Goal: Task Accomplishment & Management: Use online tool/utility

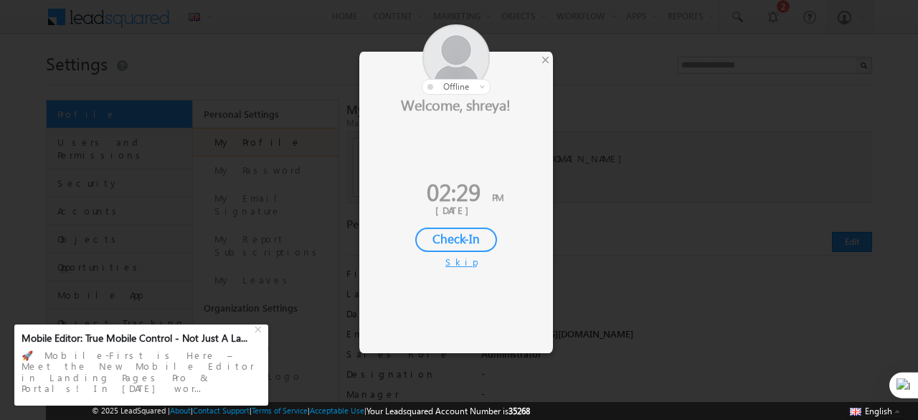
click at [456, 263] on div "Skip" at bounding box center [456, 261] width 22 height 13
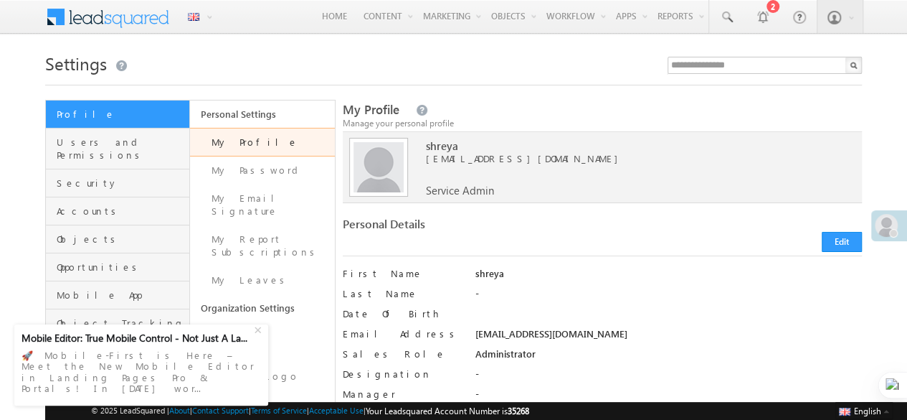
click at [529, 411] on span "35268" at bounding box center [519, 410] width 22 height 11
copy span "35268"
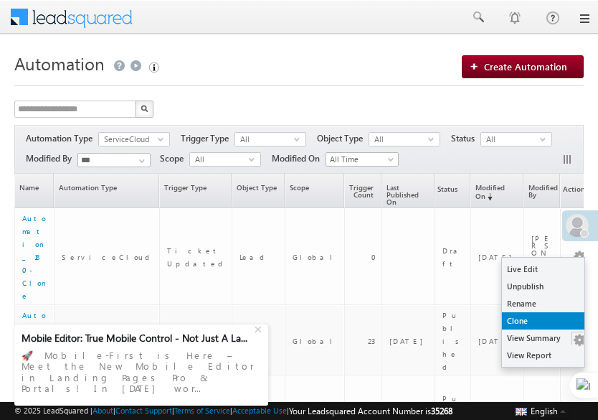
click at [533, 325] on link "Clone" at bounding box center [543, 320] width 82 height 17
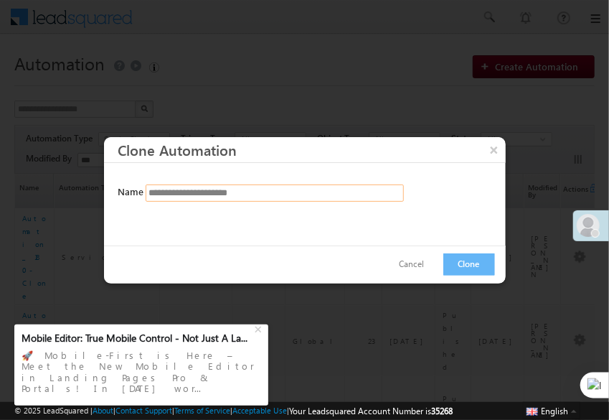
click at [235, 197] on input "**********" at bounding box center [275, 192] width 258 height 17
drag, startPoint x: 294, startPoint y: 190, endPoint x: 275, endPoint y: 192, distance: 18.7
click at [275, 192] on input "**********" at bounding box center [275, 192] width 258 height 17
click at [222, 192] on input "**********" at bounding box center [275, 192] width 258 height 17
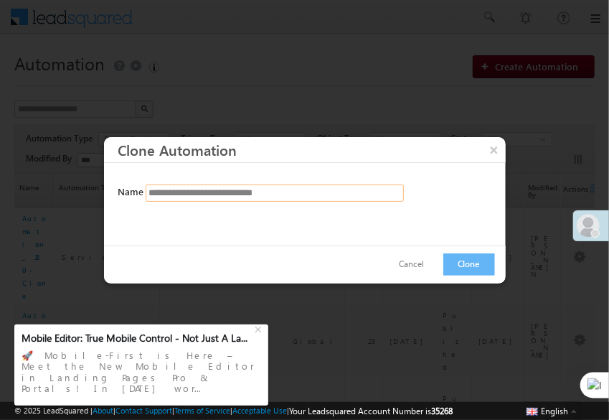
drag, startPoint x: 227, startPoint y: 196, endPoint x: 219, endPoint y: 196, distance: 7.9
click at [219, 196] on input "**********" at bounding box center [275, 192] width 258 height 17
click at [218, 194] on input "**********" at bounding box center [275, 192] width 258 height 17
type input "**********"
click at [468, 263] on button "Clone" at bounding box center [469, 264] width 52 height 22
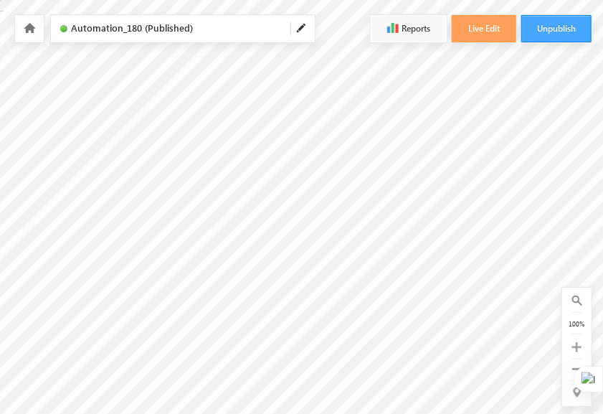
click at [558, 29] on button "Unpublish" at bounding box center [556, 28] width 70 height 27
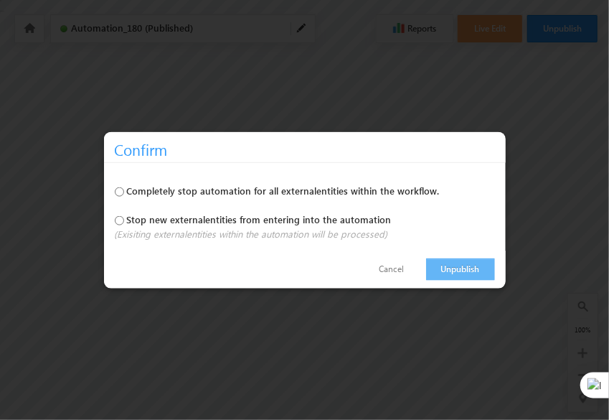
click at [450, 267] on link "Unpublish" at bounding box center [460, 269] width 69 height 22
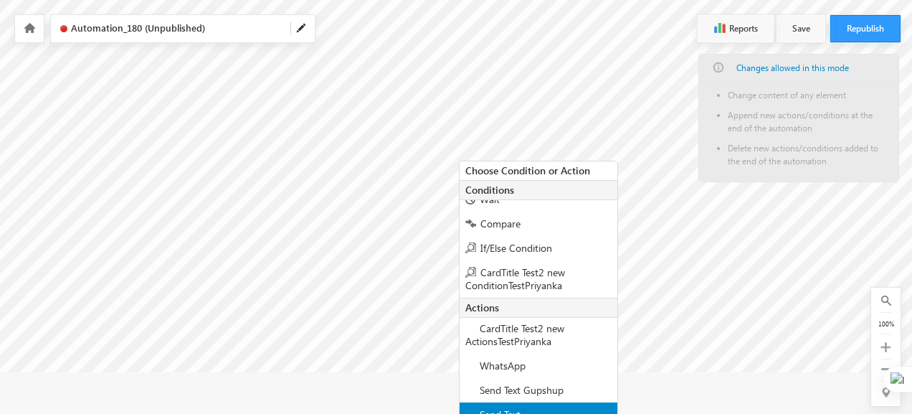
scroll to position [159, 0]
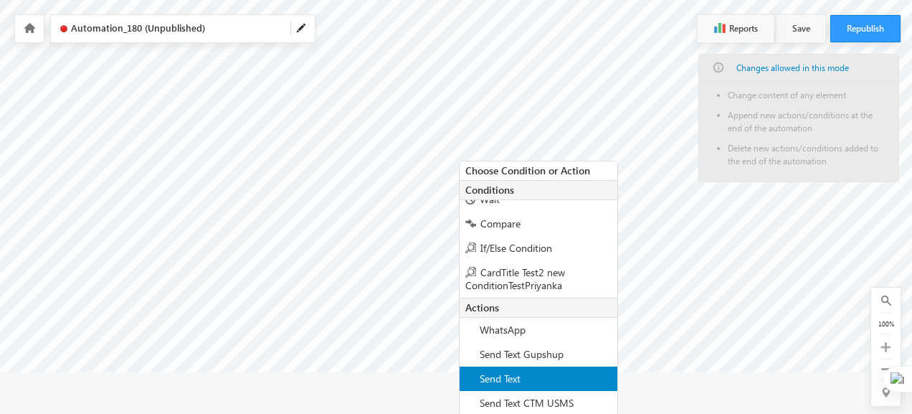
click at [523, 376] on div "Send Text" at bounding box center [539, 379] width 158 height 24
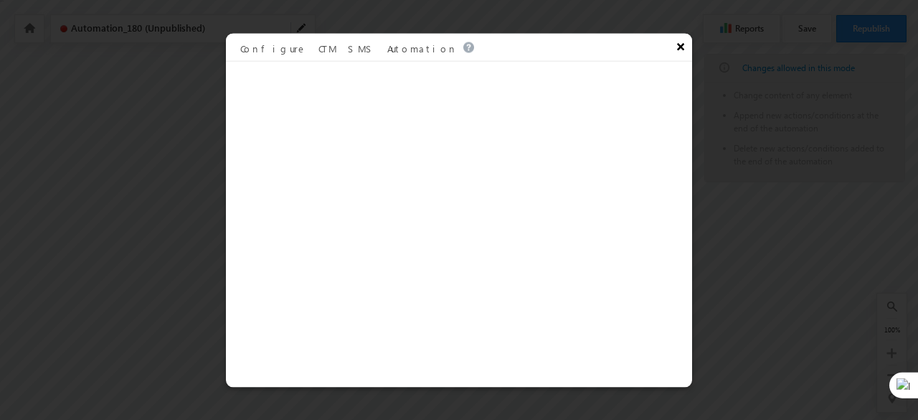
click at [683, 44] on button "×" at bounding box center [680, 45] width 23 height 25
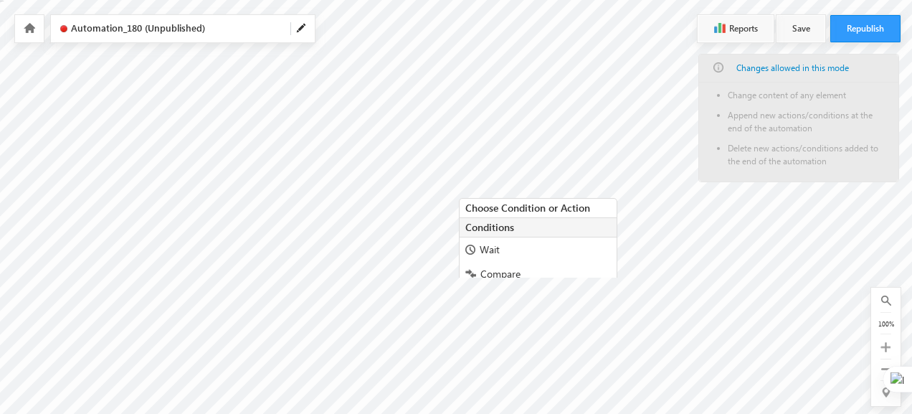
click at [462, 199] on div "Choose Condition or Action" at bounding box center [538, 208] width 157 height 19
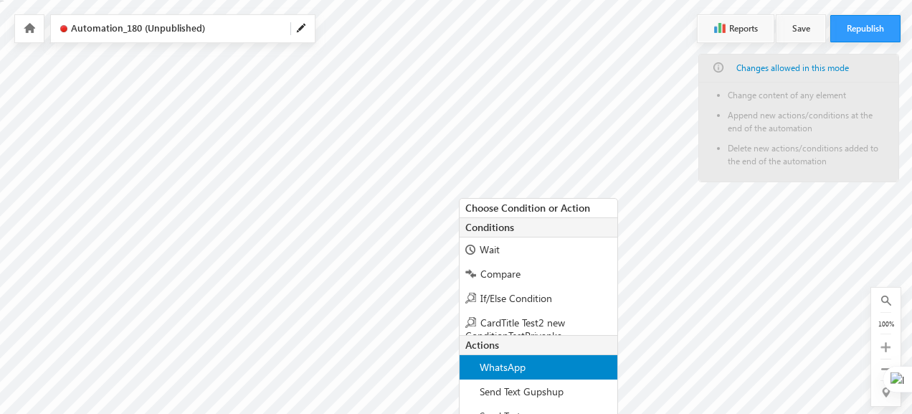
scroll to position [47, 0]
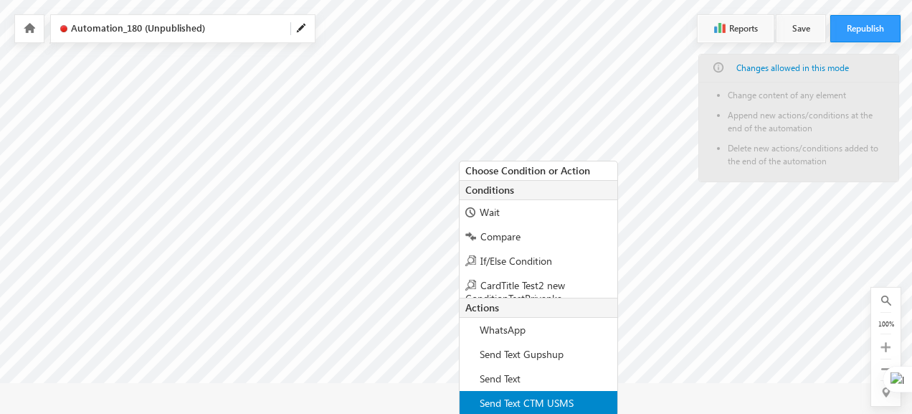
click at [577, 397] on div "Send Text CTM USMS" at bounding box center [539, 403] width 158 height 24
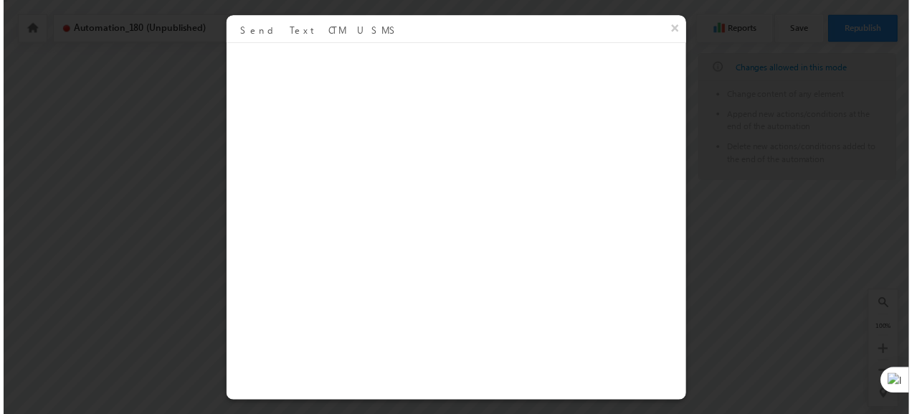
scroll to position [16, 0]
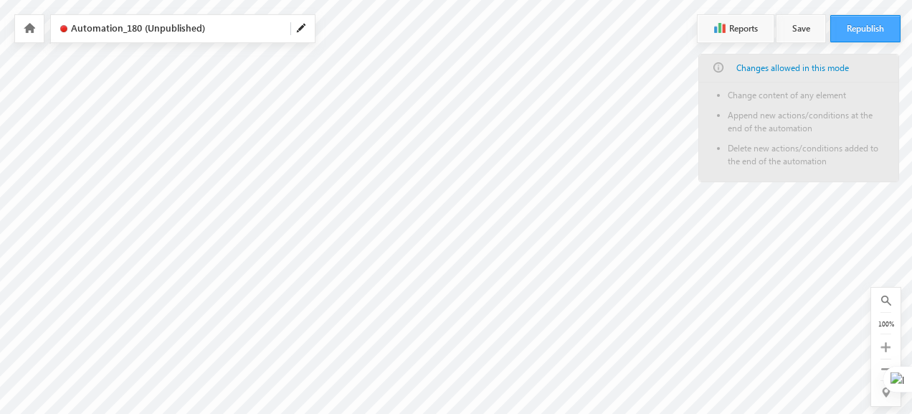
click at [855, 26] on button "Republish" at bounding box center [866, 28] width 70 height 27
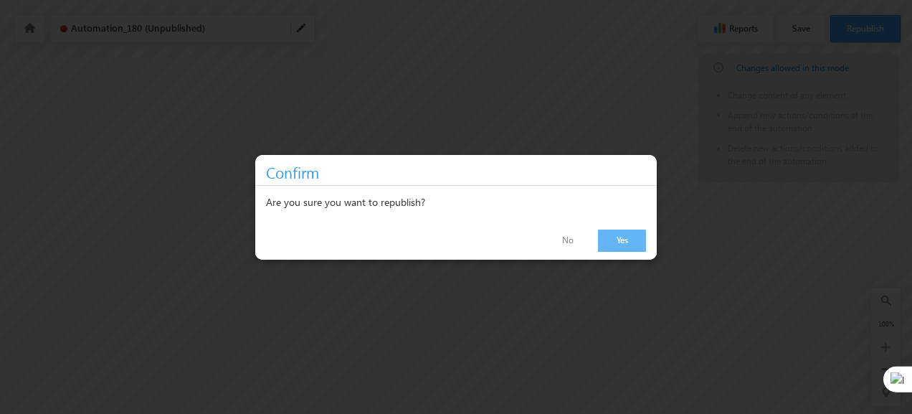
scroll to position [10, 0]
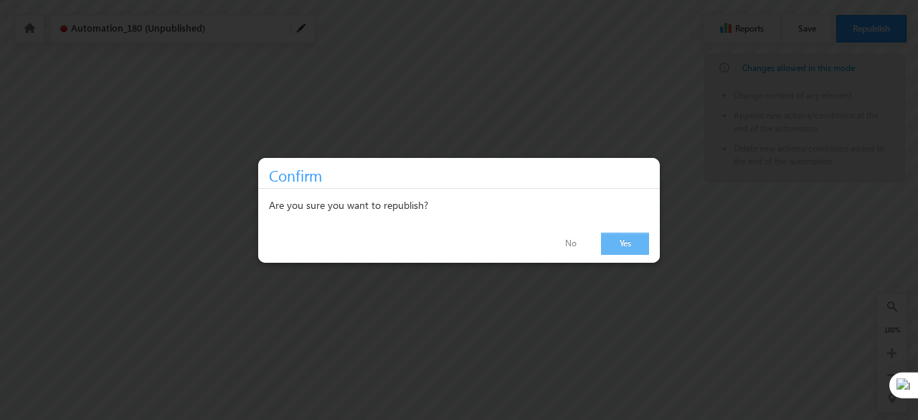
click at [634, 240] on link "Yes" at bounding box center [625, 243] width 48 height 22
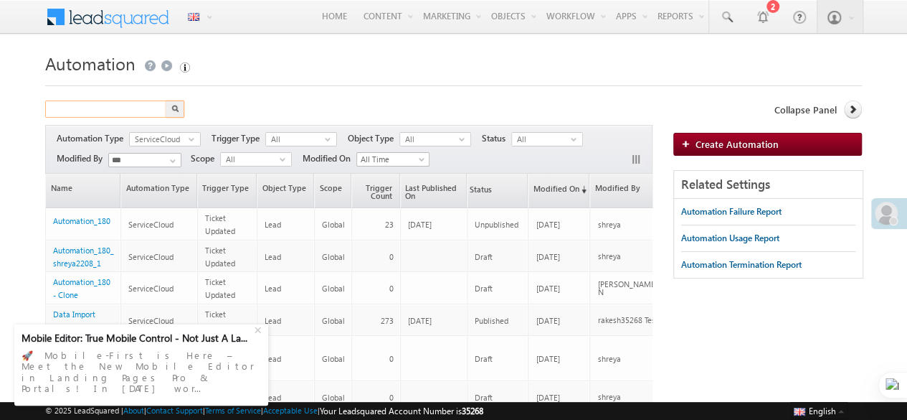
click at [85, 104] on input "text" at bounding box center [106, 108] width 123 height 17
type input "***"
click at [166, 100] on button "button" at bounding box center [175, 108] width 19 height 17
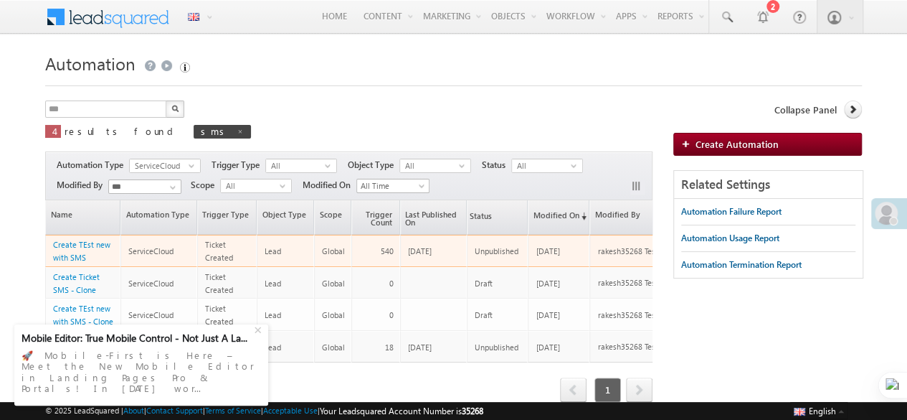
scroll to position [108, 0]
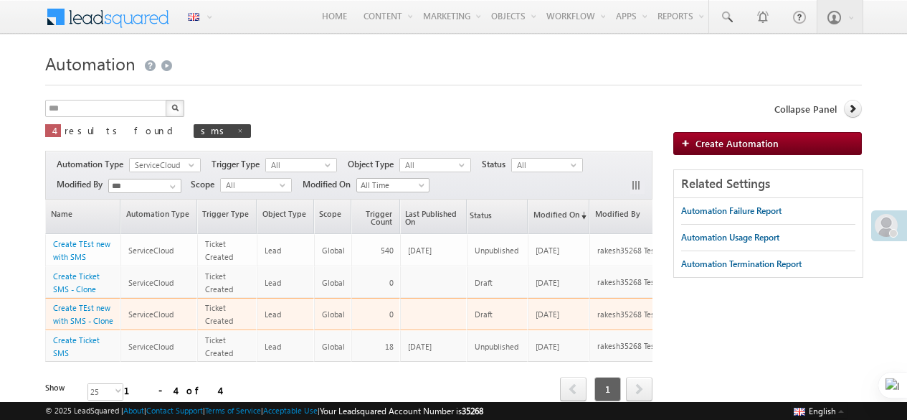
scroll to position [108, 0]
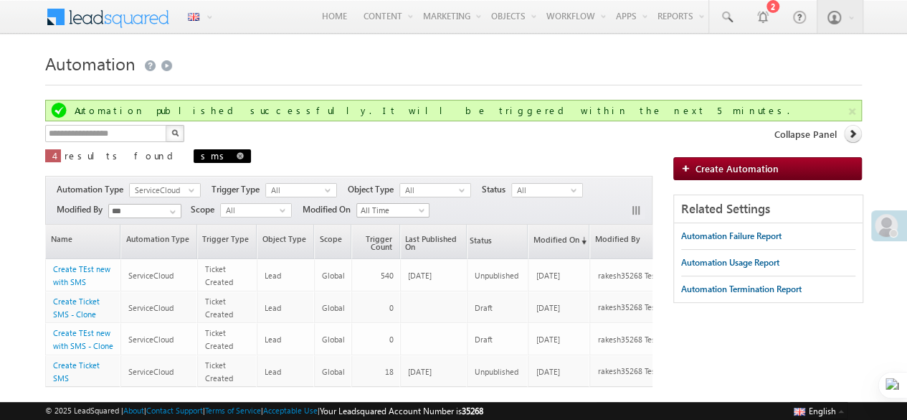
click at [237, 153] on span at bounding box center [240, 155] width 7 height 7
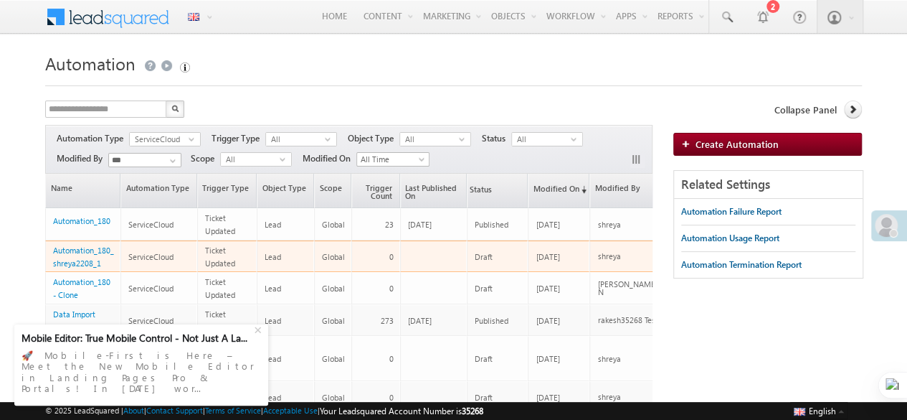
drag, startPoint x: 49, startPoint y: 243, endPoint x: 102, endPoint y: 260, distance: 55.8
click at [102, 260] on td "Automation_180_shreya2208_1" at bounding box center [82, 256] width 75 height 32
copy link "Automation_180_shreya2208_1"
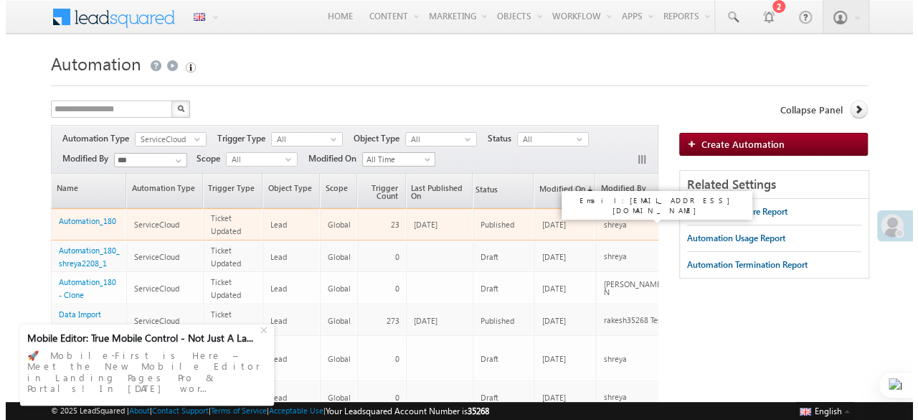
scroll to position [0, 47]
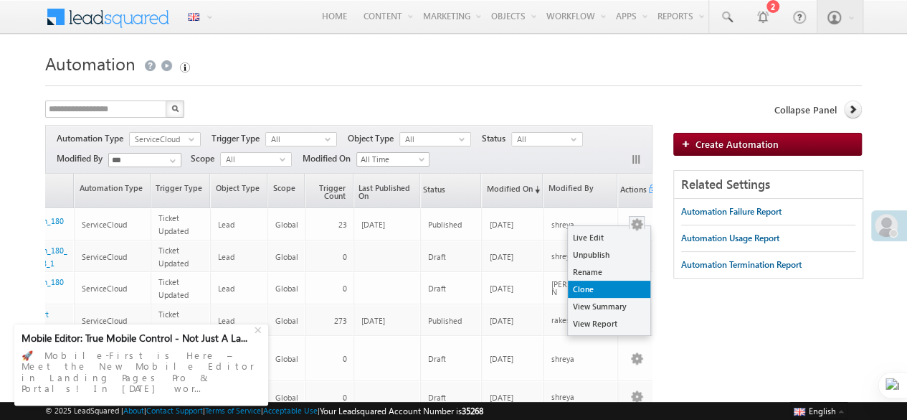
click at [600, 286] on link "Clone" at bounding box center [609, 288] width 82 height 17
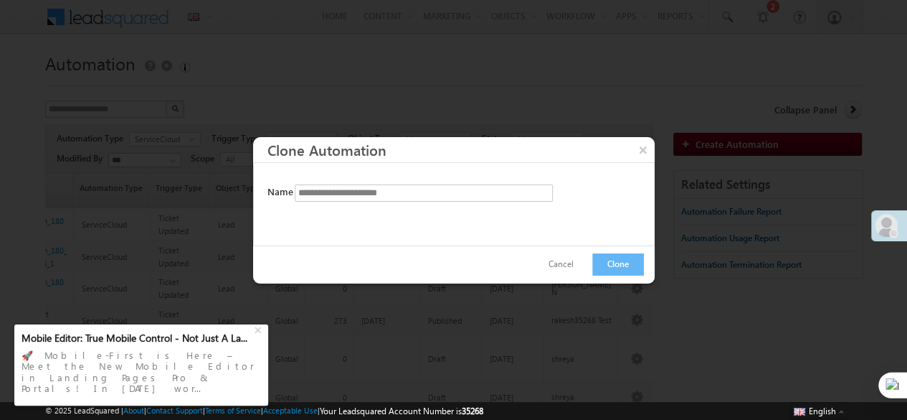
scroll to position [0, 39]
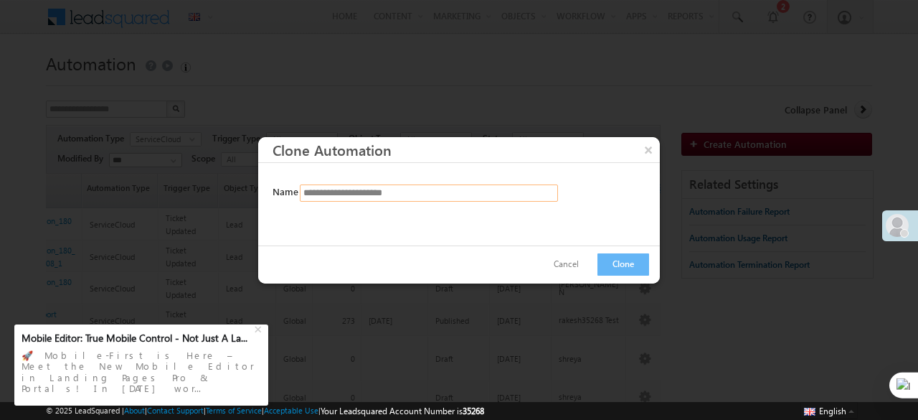
click at [427, 189] on input "**********" at bounding box center [429, 192] width 258 height 17
paste input "*****"
type input "**********"
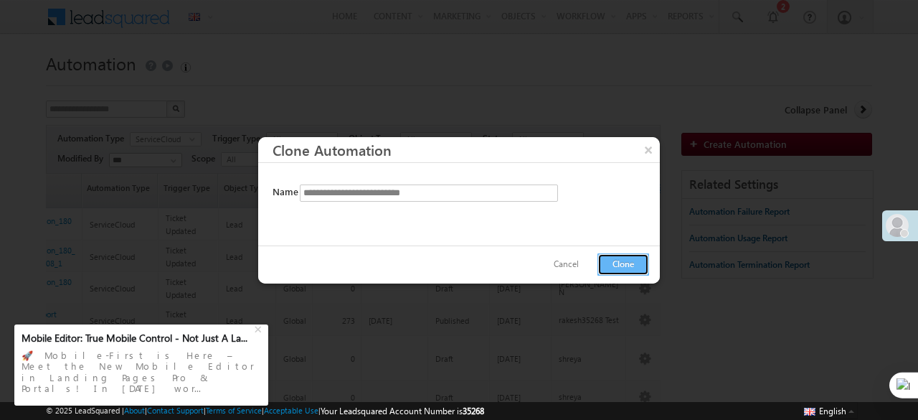
click at [624, 265] on button "Clone" at bounding box center [623, 264] width 52 height 22
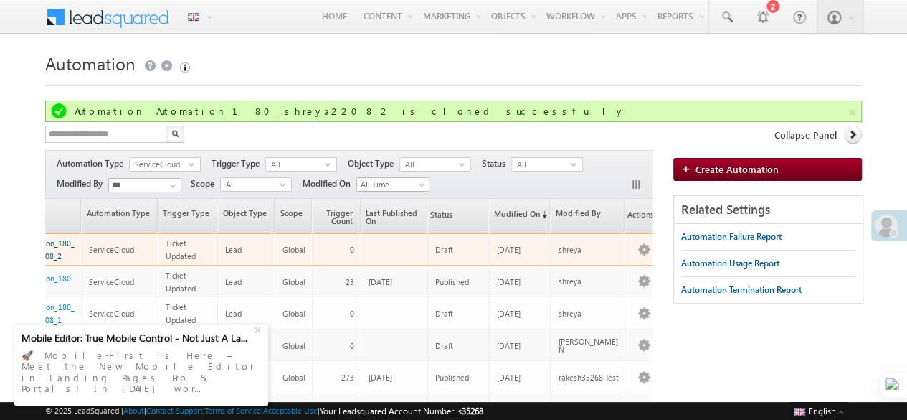
click at [65, 240] on link "Automation_180_shreya2208_2" at bounding box center [44, 249] width 61 height 22
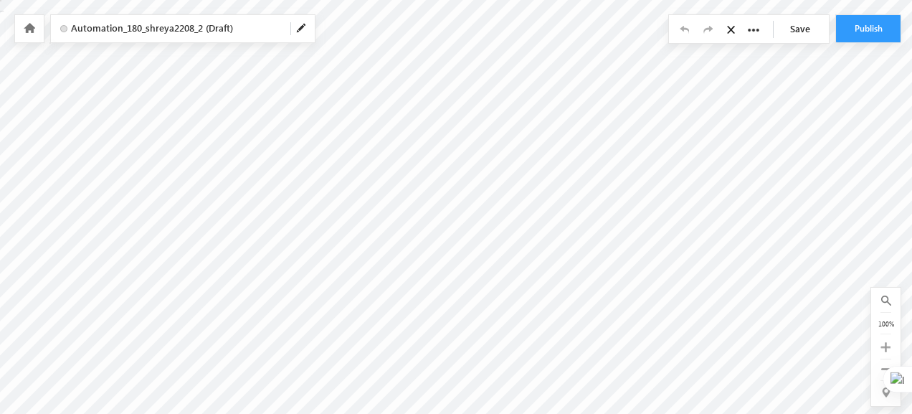
click at [31, 29] on icon at bounding box center [29, 28] width 11 height 10
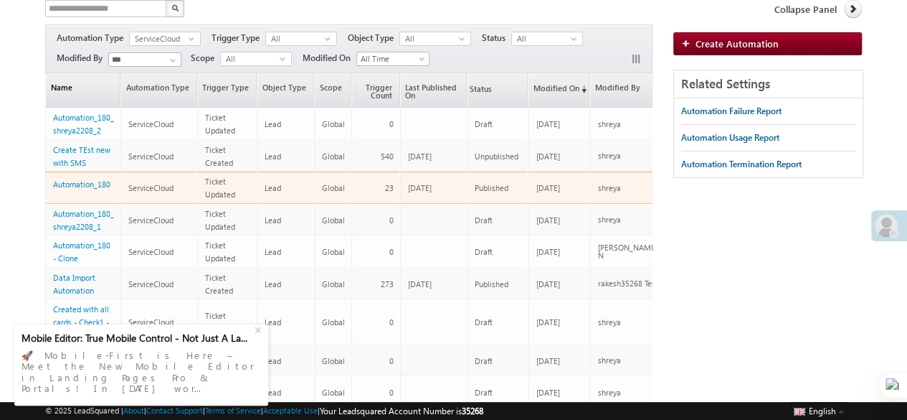
scroll to position [104, 0]
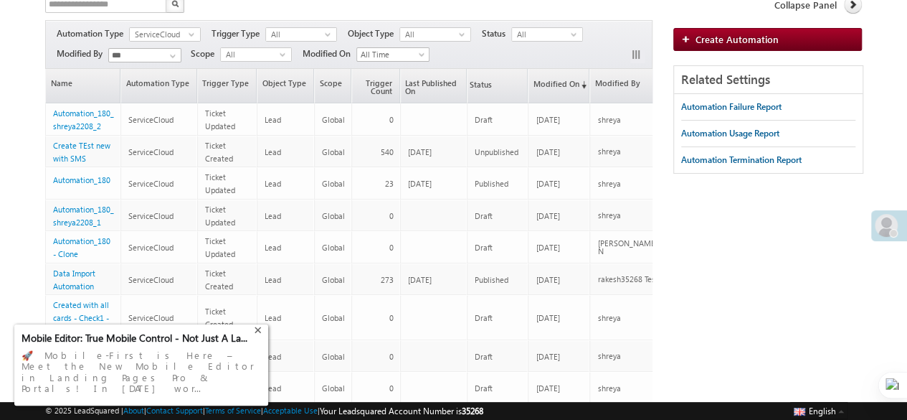
click at [258, 336] on div "+" at bounding box center [259, 327] width 17 height 17
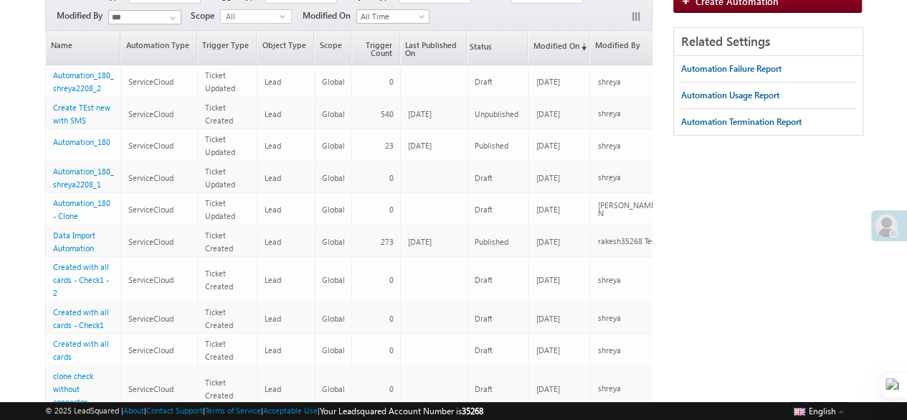
scroll to position [143, 0]
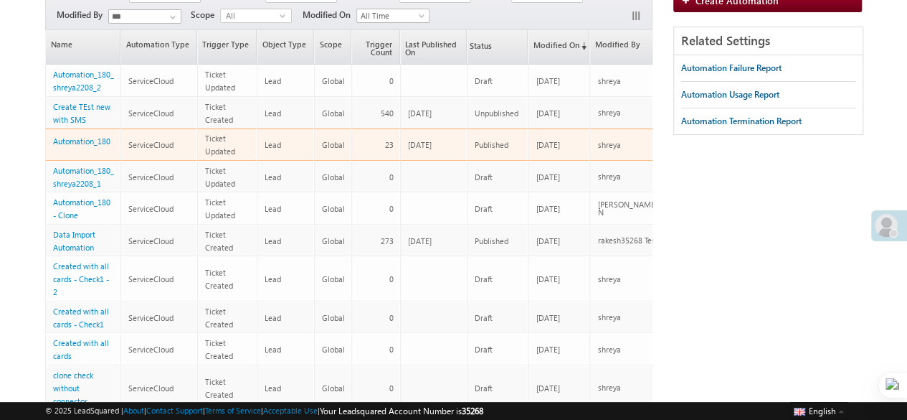
click at [87, 143] on div "Automation_180" at bounding box center [83, 144] width 61 height 20
click at [85, 141] on link "Automation_180" at bounding box center [81, 140] width 57 height 9
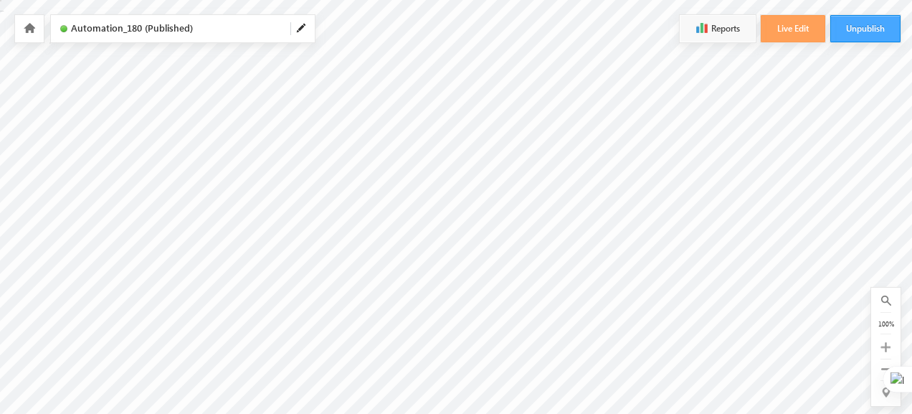
click at [869, 24] on button "Unpublish" at bounding box center [866, 28] width 70 height 27
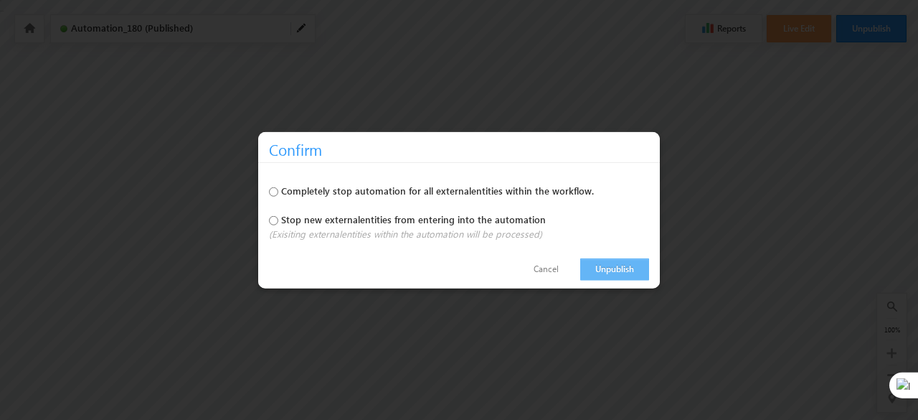
click at [603, 273] on link "Unpublish" at bounding box center [614, 269] width 69 height 22
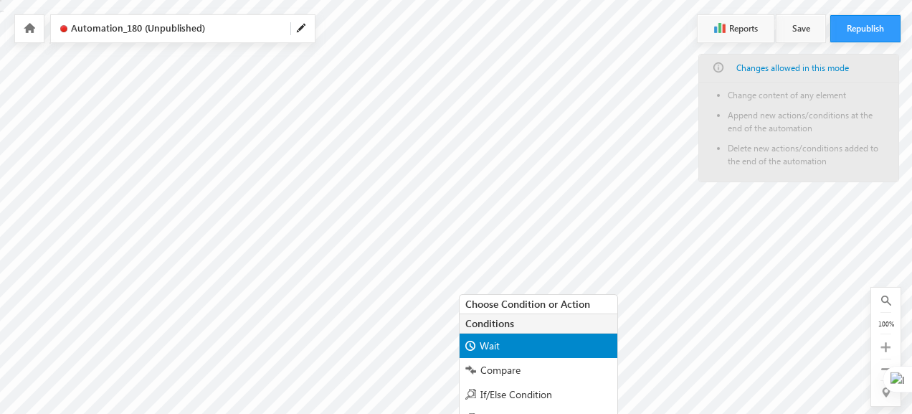
click at [504, 339] on div "Wait" at bounding box center [539, 346] width 158 height 24
type input "*"
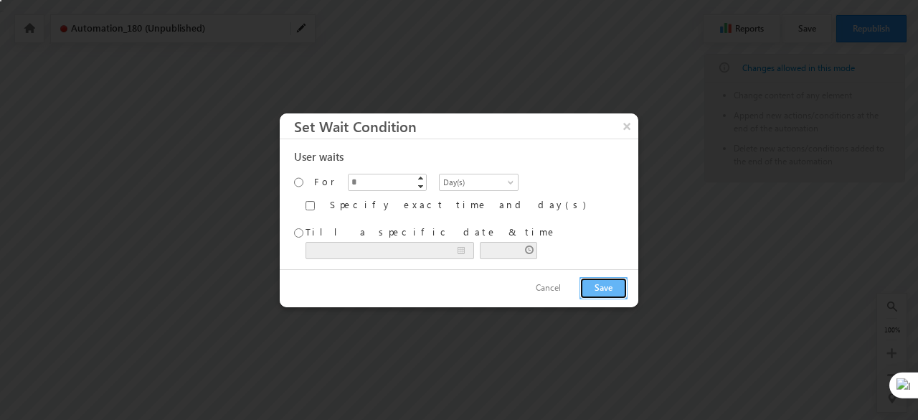
click at [603, 286] on button "Save" at bounding box center [604, 288] width 48 height 22
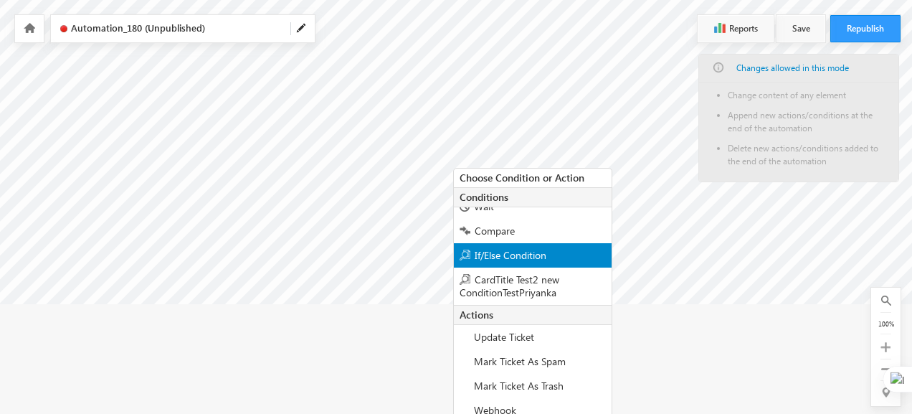
scroll to position [219, 6]
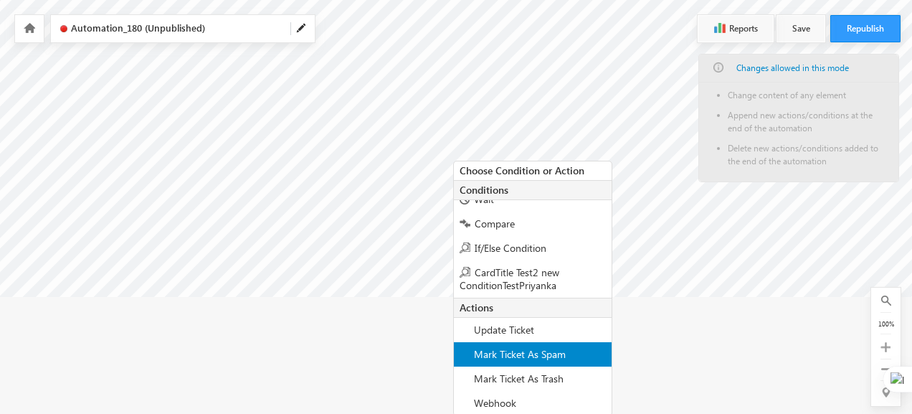
click at [550, 359] on div "Mark Ticket As Spam" at bounding box center [533, 354] width 158 height 24
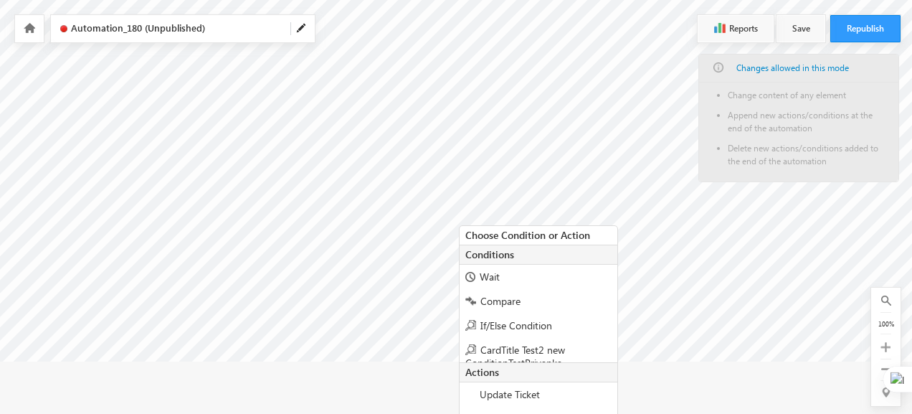
scroll to position [306, 0]
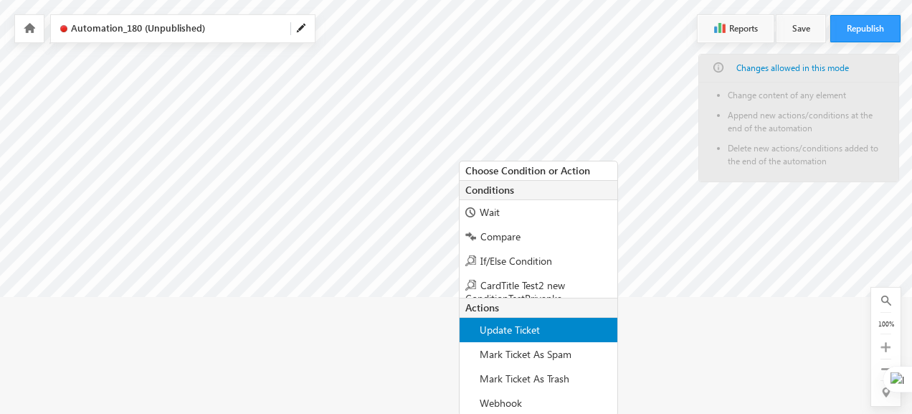
click at [506, 331] on span "Update Ticket" at bounding box center [510, 330] width 60 height 14
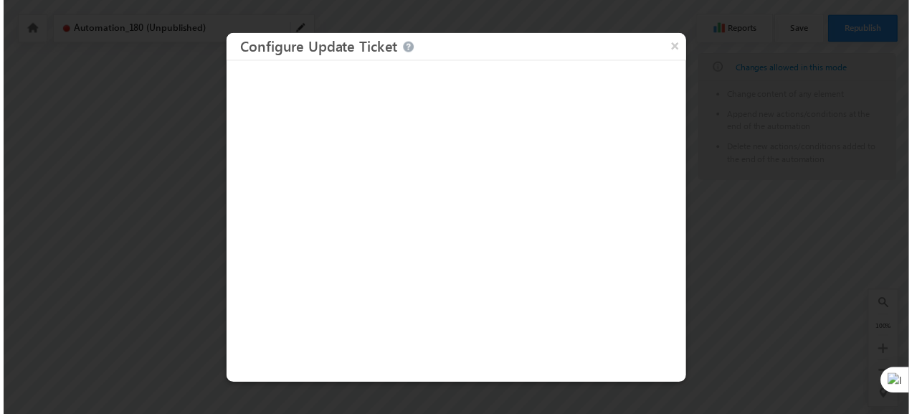
scroll to position [274, 0]
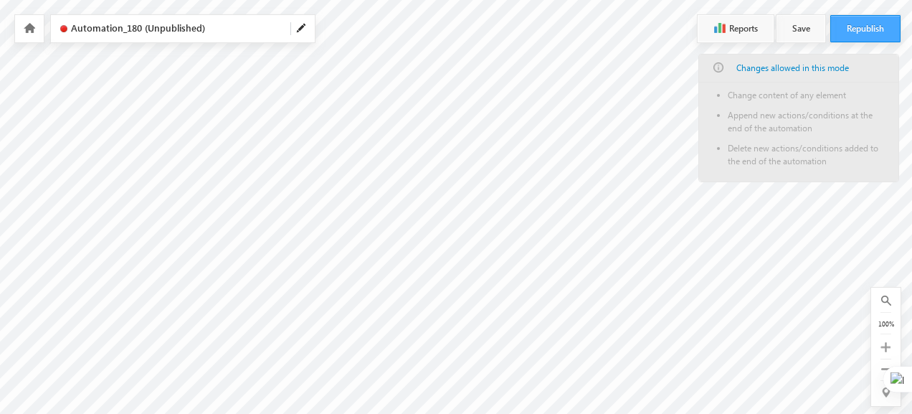
click at [855, 30] on button "Republish" at bounding box center [866, 28] width 70 height 27
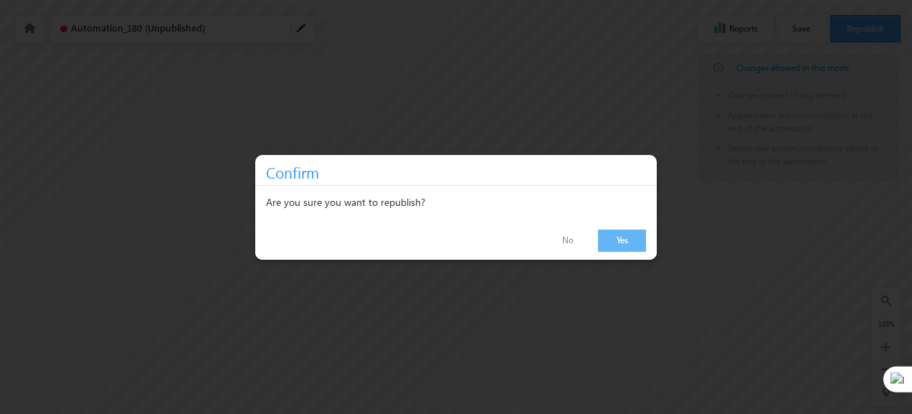
scroll to position [268, 0]
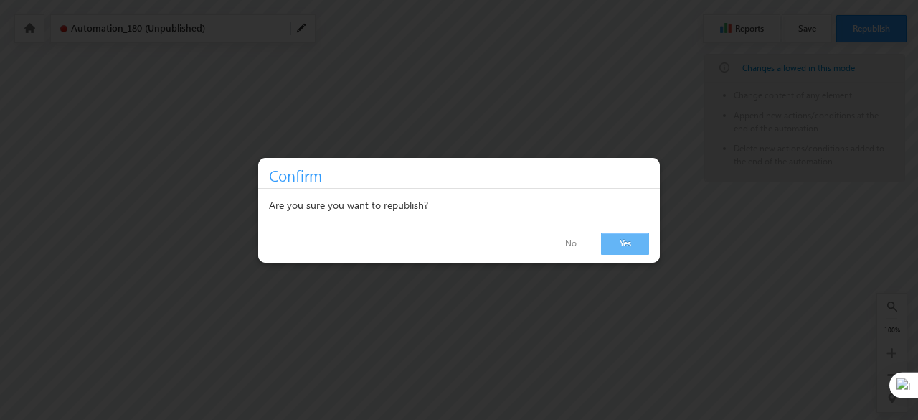
click at [636, 244] on link "Yes" at bounding box center [625, 243] width 48 height 22
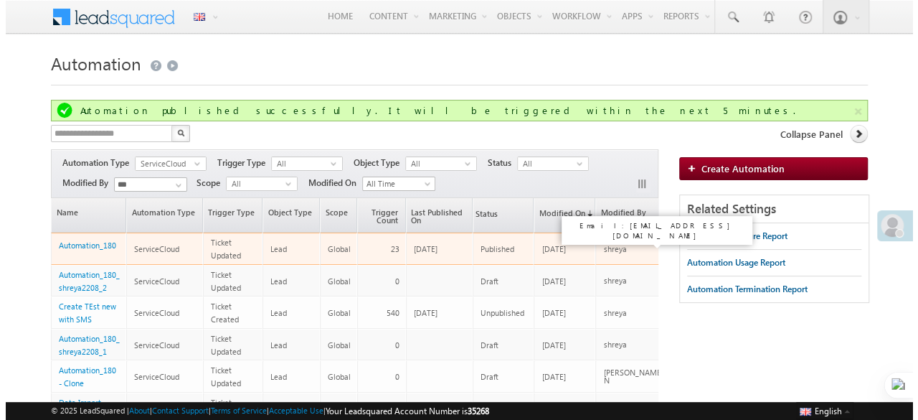
scroll to position [0, 47]
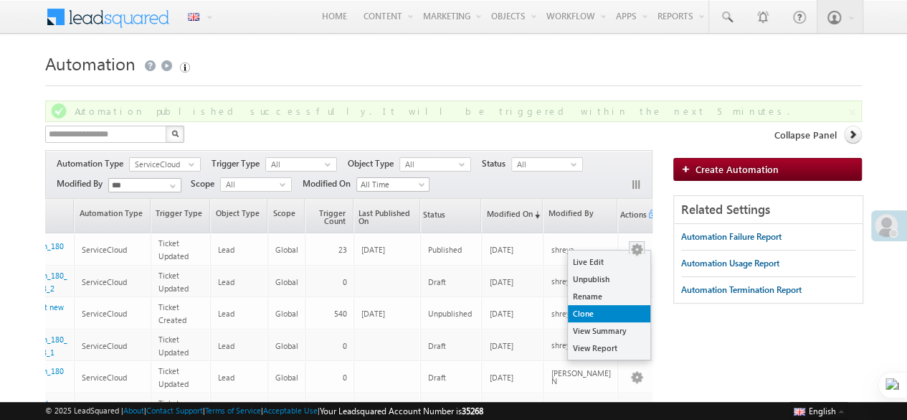
click at [595, 310] on link "Clone" at bounding box center [609, 313] width 82 height 17
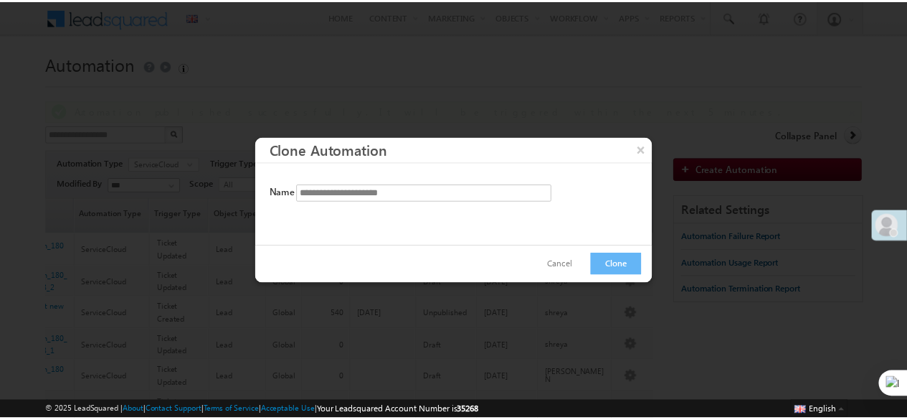
scroll to position [0, 39]
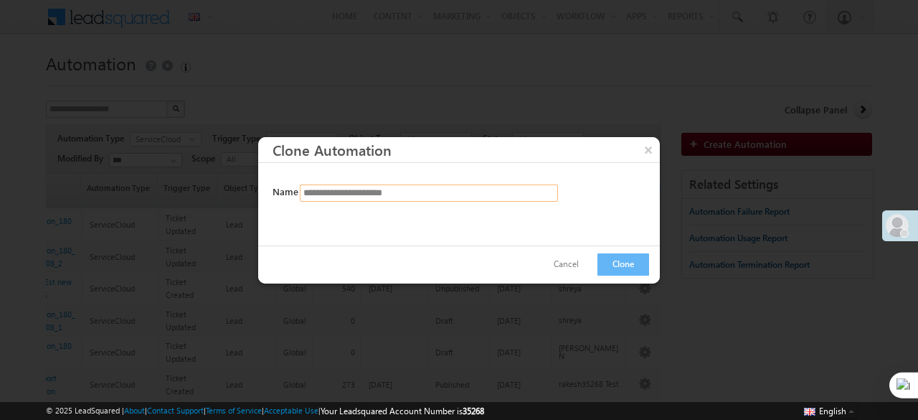
click at [475, 194] on input "**********" at bounding box center [429, 192] width 258 height 17
paste input "*****"
type input "**********"
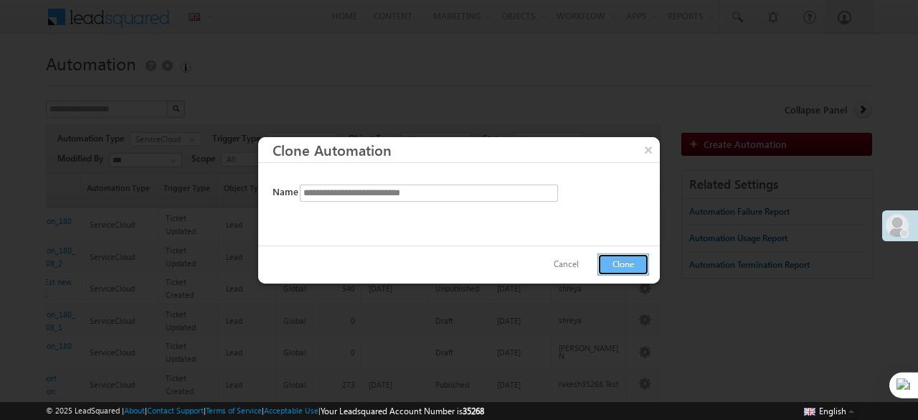
click at [643, 263] on button "Clone" at bounding box center [623, 264] width 52 height 22
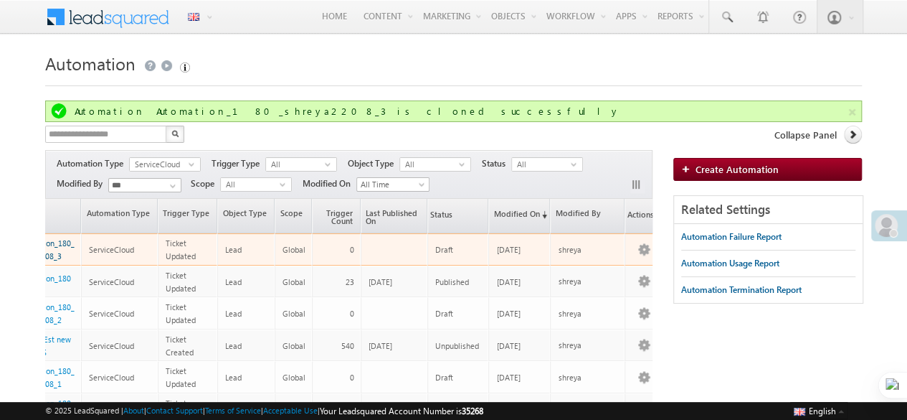
click at [60, 241] on link "Automation_180_shreya2208_3" at bounding box center [44, 249] width 61 height 22
